Goal: Task Accomplishment & Management: Use online tool/utility

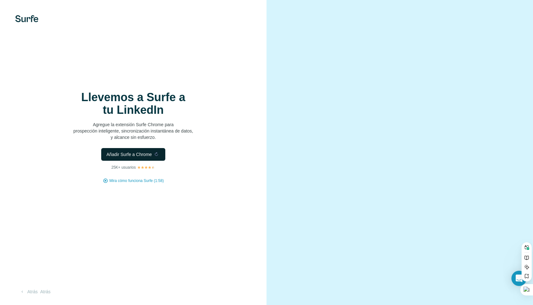
click at [136, 155] on sider-trans-text "Añadir Surfe a Chrome" at bounding box center [128, 154] width 45 height 5
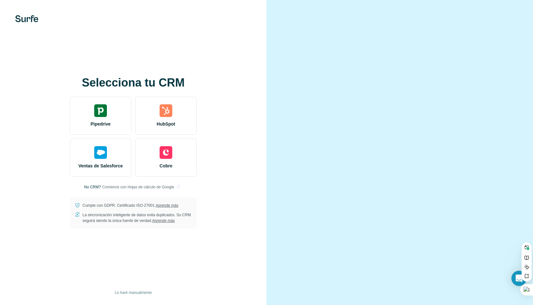
click at [115, 186] on sider-trans-text "Comience con Hojas de cálculo de Google" at bounding box center [138, 187] width 72 height 4
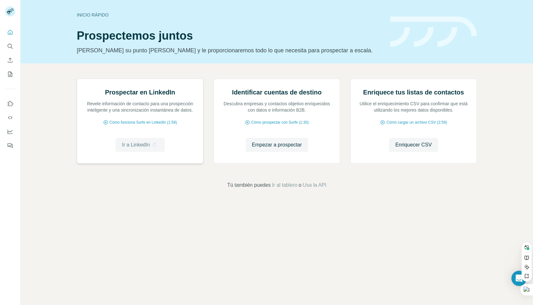
click at [140, 147] on sider-trans-text "Ir a LinkedIn" at bounding box center [136, 144] width 28 height 5
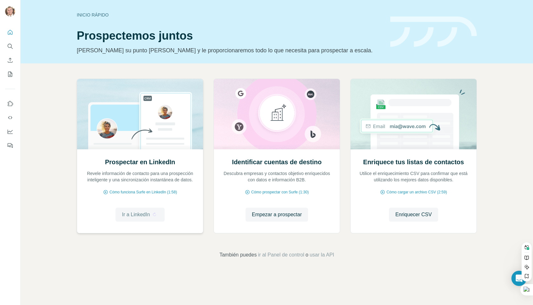
click at [140, 217] on sider-trans-text "Ir a LinkedIn" at bounding box center [136, 214] width 28 height 5
click at [273, 216] on sider-trans-text "Empezar a prospectar" at bounding box center [273, 214] width 50 height 5
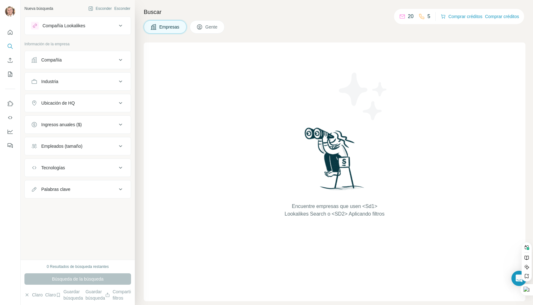
click at [120, 63] on icon at bounding box center [121, 60] width 8 height 8
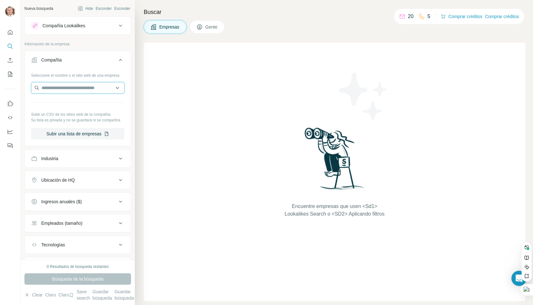
click at [70, 94] on input "text" at bounding box center [77, 87] width 93 height 11
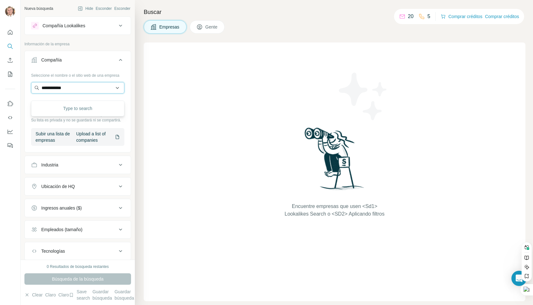
type input "**********"
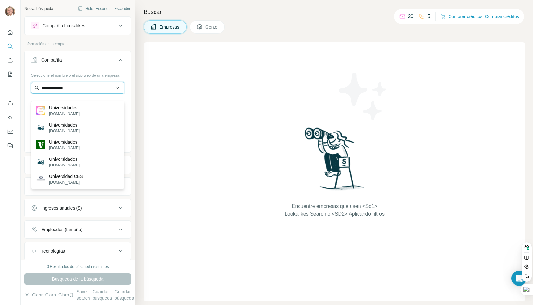
click at [83, 94] on input "**********" at bounding box center [77, 87] width 93 height 11
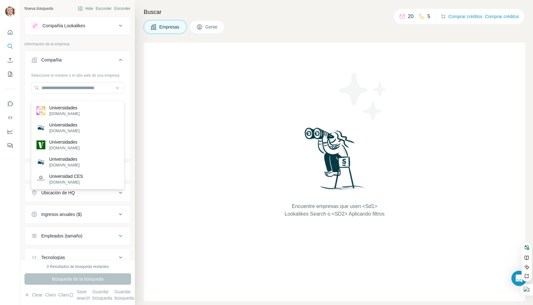
click at [127, 115] on div "Seleccione el nombre o el sitio web de una empresa Sube un CSV de los sitios we…" at bounding box center [78, 113] width 106 height 87
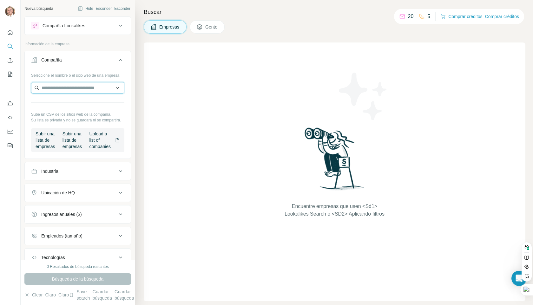
click at [80, 94] on input "text" at bounding box center [77, 87] width 93 height 11
click at [118, 94] on input "text" at bounding box center [77, 87] width 93 height 11
click at [117, 92] on input "text" at bounding box center [77, 87] width 93 height 11
click at [85, 110] on sider-trans-text "Tipo para buscar" at bounding box center [73, 108] width 33 height 5
click at [118, 94] on input "text" at bounding box center [77, 87] width 93 height 11
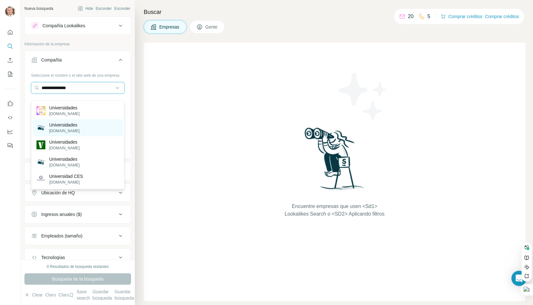
type input "**********"
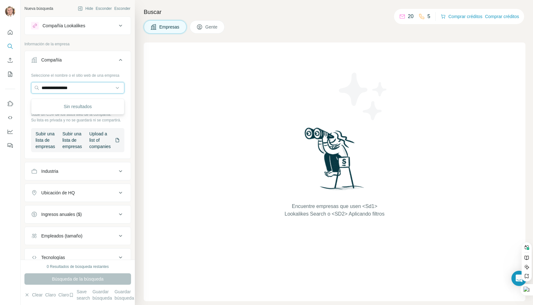
scroll to position [4, 0]
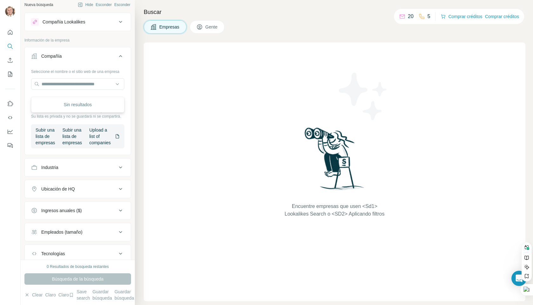
click at [69, 171] on div "Industria" at bounding box center [74, 167] width 86 height 6
click at [66, 187] on input at bounding box center [74, 183] width 78 height 7
type input "**********"
click at [60, 187] on input "**********" at bounding box center [74, 183] width 78 height 7
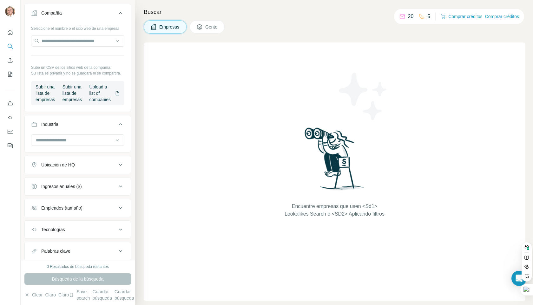
scroll to position [0, 0]
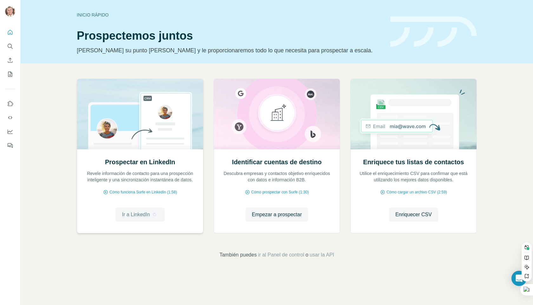
click at [142, 215] on sider-trans-text "Ir a LinkedIn" at bounding box center [136, 214] width 28 height 5
click at [136, 193] on sider-trans-text "Cómo funciona Surfe en LinkedIn (1:58)" at bounding box center [139, 192] width 68 height 4
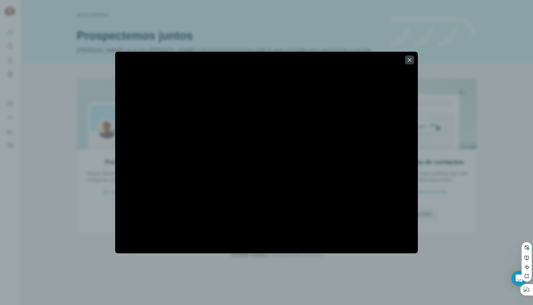
click at [427, 123] on div at bounding box center [266, 152] width 533 height 305
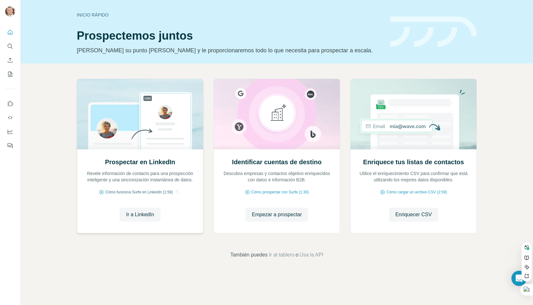
click at [128, 191] on sider-trans-text "Cómo funciona Surfe en LinkedIn (1:58)" at bounding box center [139, 192] width 68 height 4
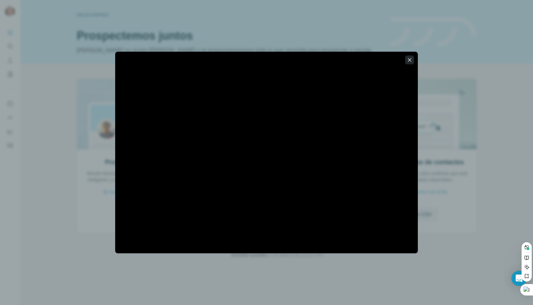
click at [409, 62] on icon "button" at bounding box center [409, 60] width 6 height 6
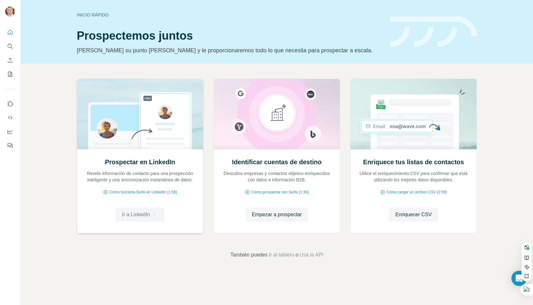
click at [143, 218] on sider-trans-block "Ir a LinkedIn" at bounding box center [140, 215] width 36 height 8
